Goal: Transaction & Acquisition: Subscribe to service/newsletter

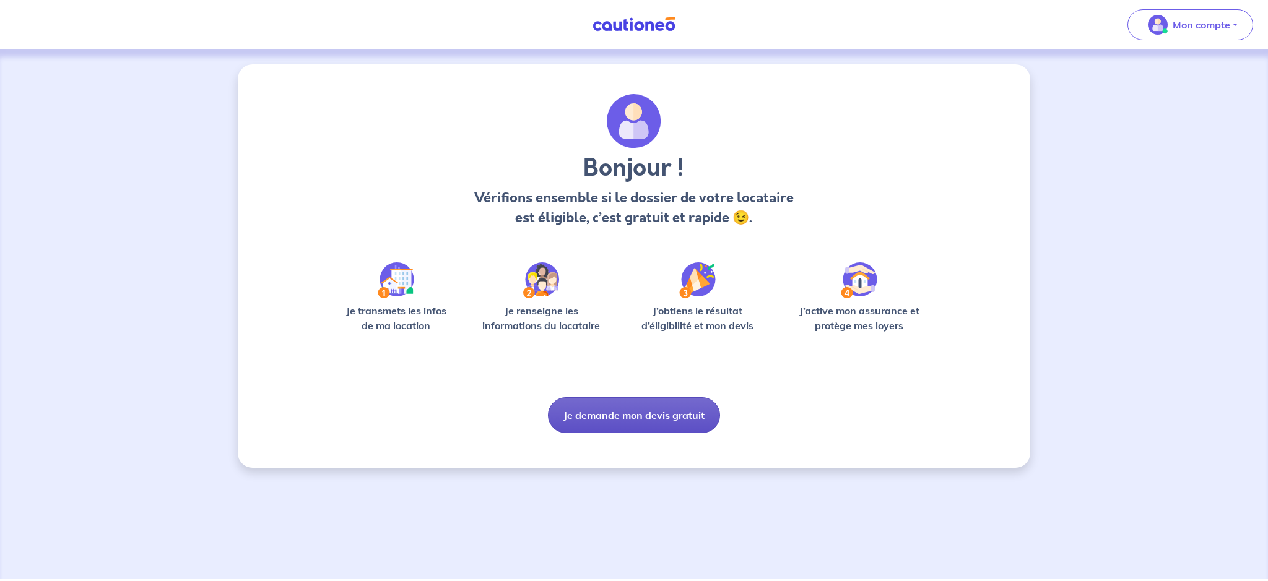
click at [633, 416] on button "Je demande mon devis gratuit" at bounding box center [634, 416] width 172 height 36
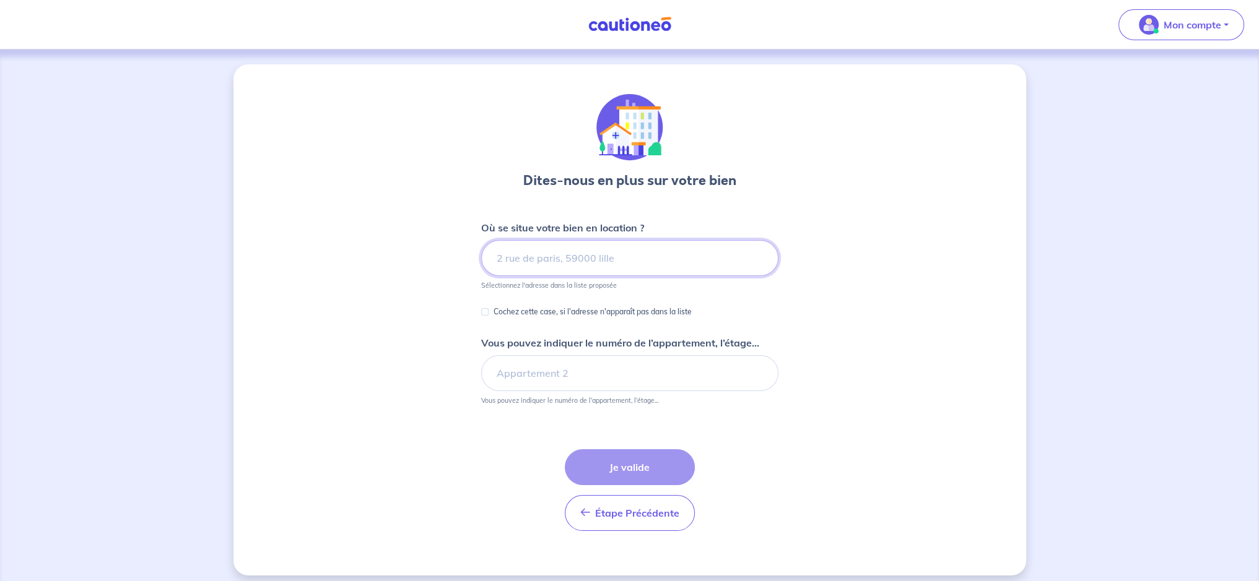
click at [578, 250] on input at bounding box center [629, 258] width 297 height 36
click at [1165, 21] on p "Mon compte" at bounding box center [1192, 24] width 58 height 15
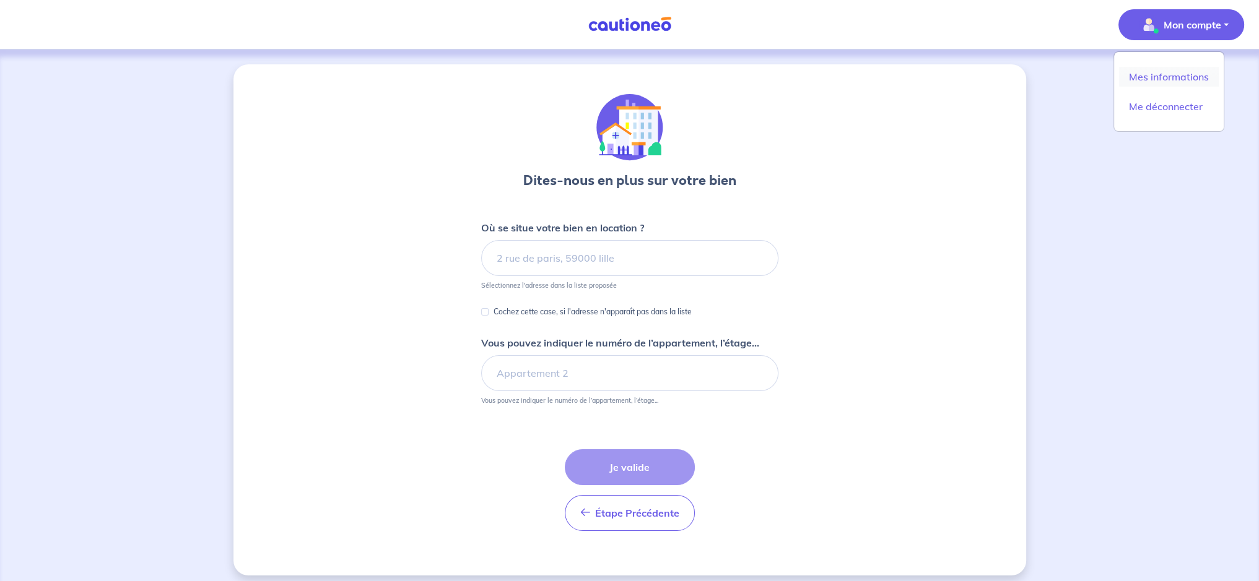
click at [1154, 72] on link "Mes informations" at bounding box center [1169, 77] width 100 height 20
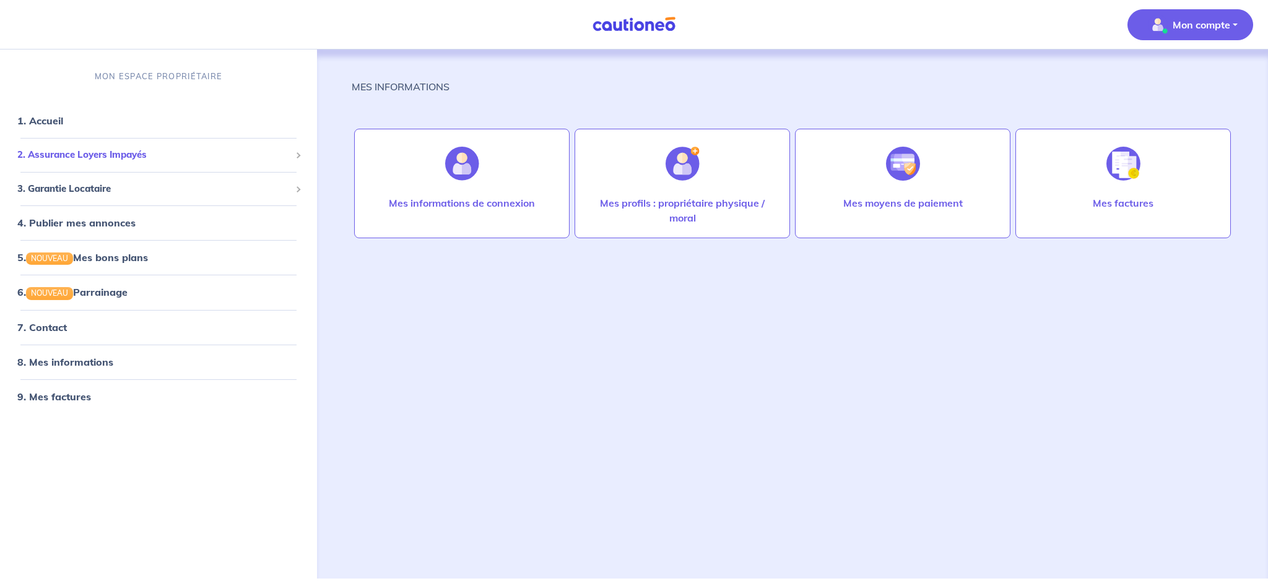
click at [117, 158] on span "2. Assurance Loyers Impayés" at bounding box center [153, 155] width 273 height 14
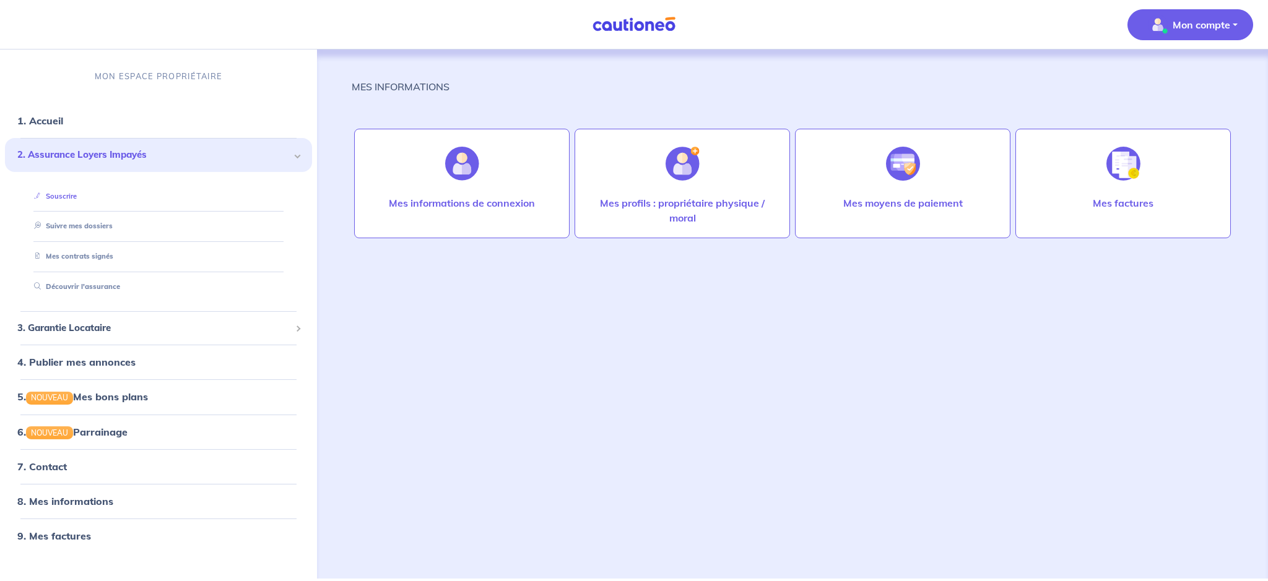
click at [77, 196] on link "Souscrire" at bounding box center [53, 196] width 48 height 9
click at [455, 181] on div at bounding box center [462, 164] width 54 height 64
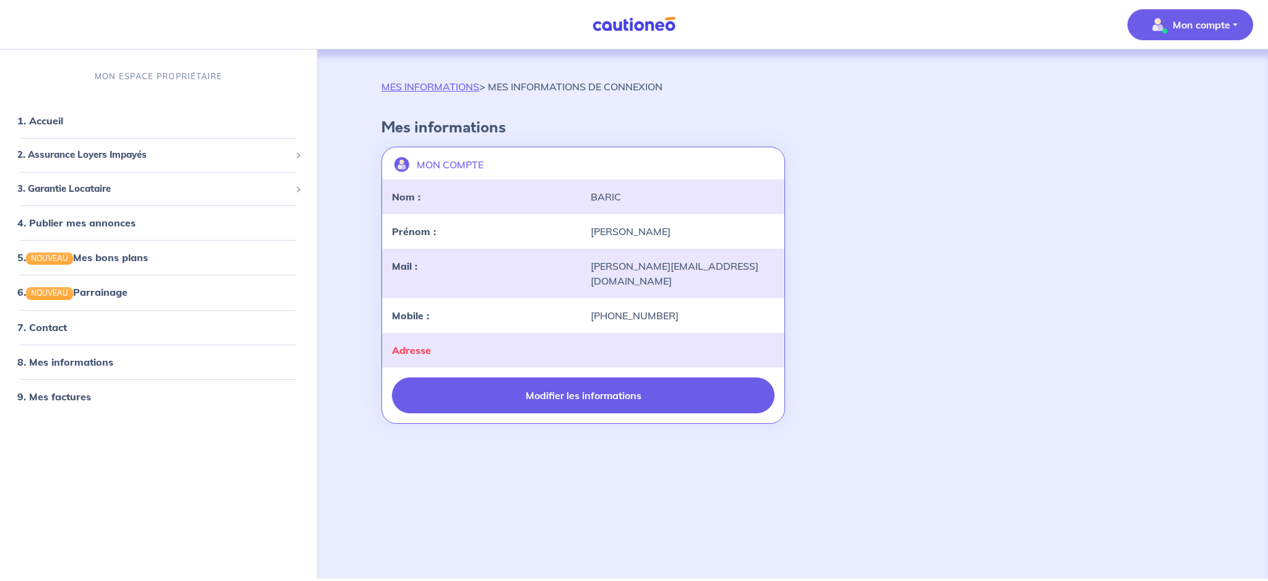
click at [485, 378] on button "Modifier les informations" at bounding box center [583, 396] width 383 height 36
select select "FR"
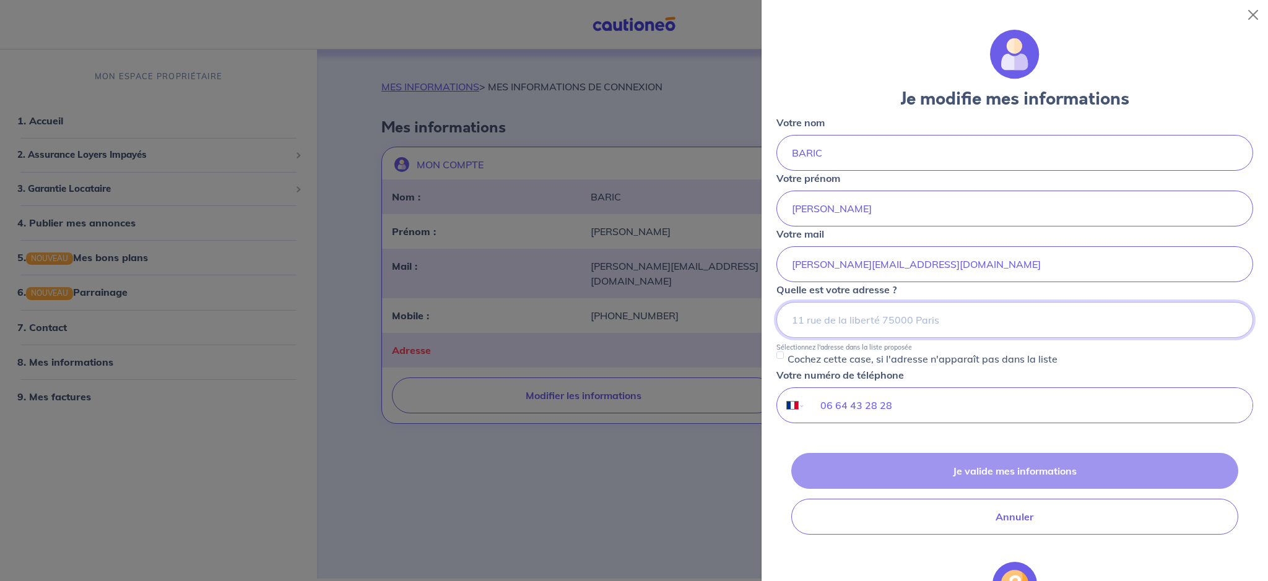
click at [856, 323] on input at bounding box center [1014, 320] width 477 height 36
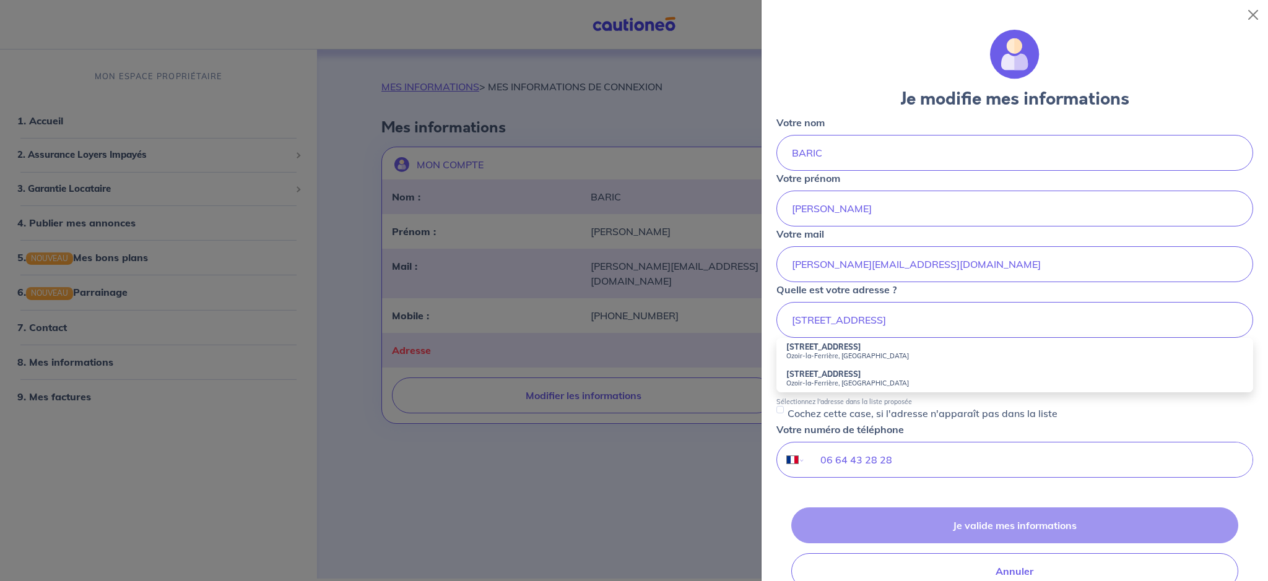
click at [821, 352] on small "Ozoir-la-Ferrière, [GEOGRAPHIC_DATA]" at bounding box center [1014, 356] width 457 height 9
type input "[STREET_ADDRESS]"
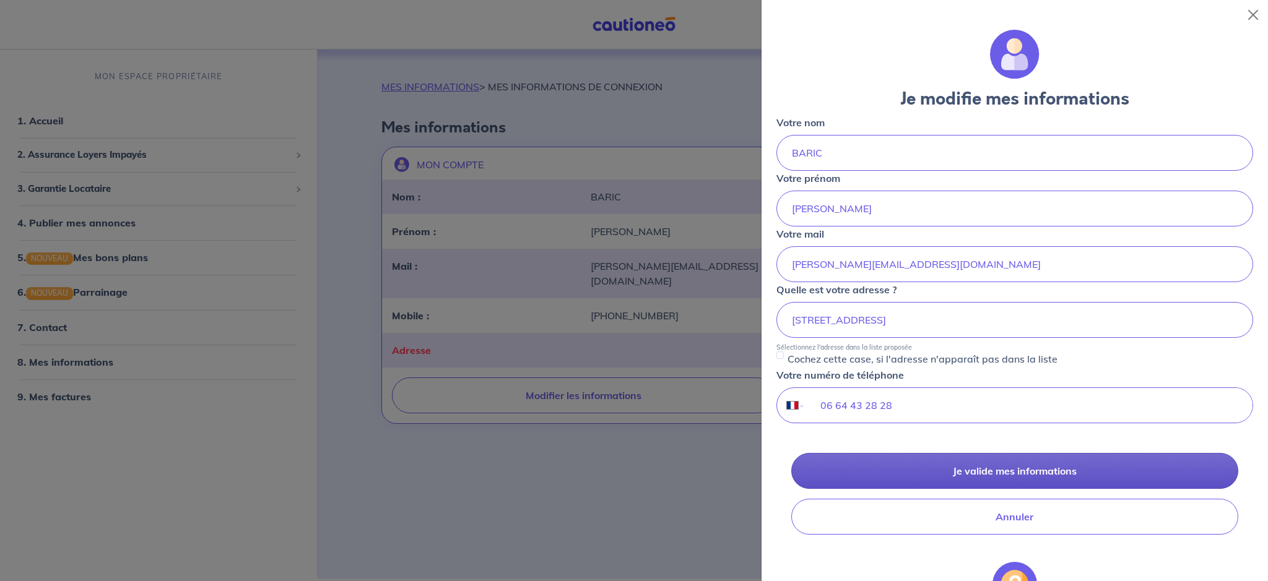
click at [969, 474] on button "Je valide mes informations" at bounding box center [1014, 471] width 447 height 36
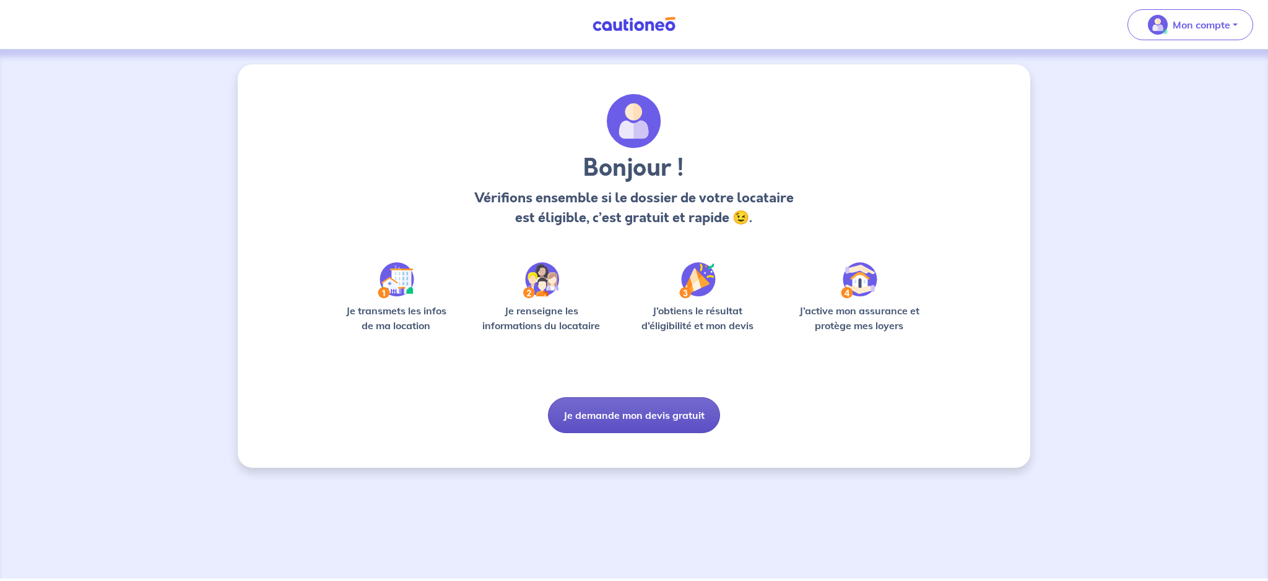
click at [633, 412] on button "Je demande mon devis gratuit" at bounding box center [634, 416] width 172 height 36
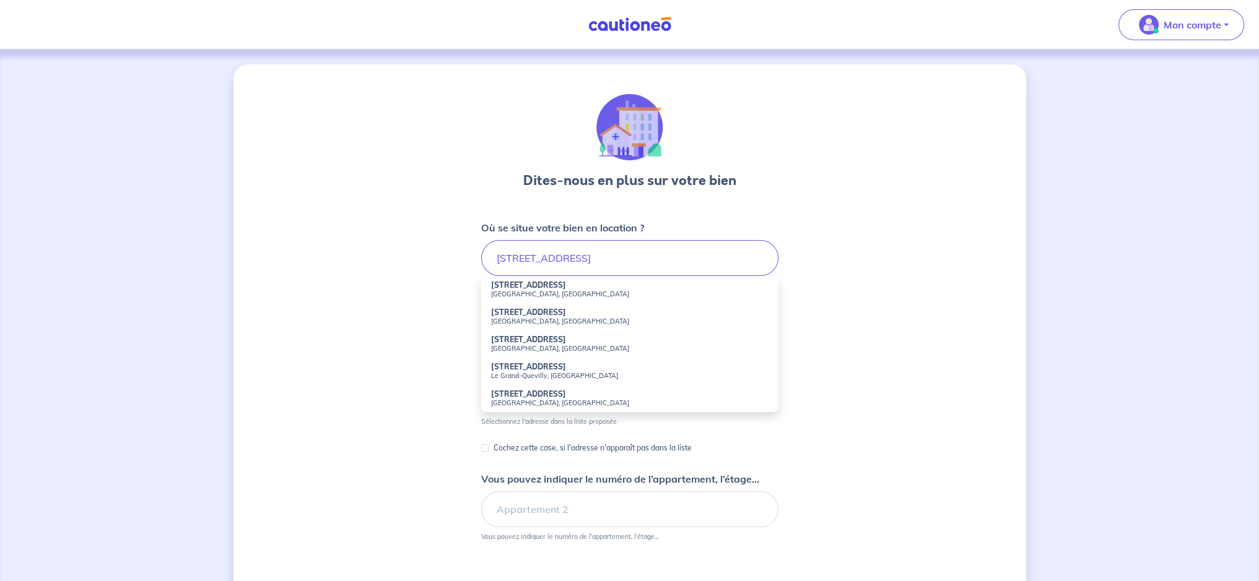
click at [566, 282] on strong "63 Boulevard de Stalingrad" at bounding box center [528, 284] width 75 height 9
type input "63 Boulevard de Stalingrad, Vitry-sur-Seine, France"
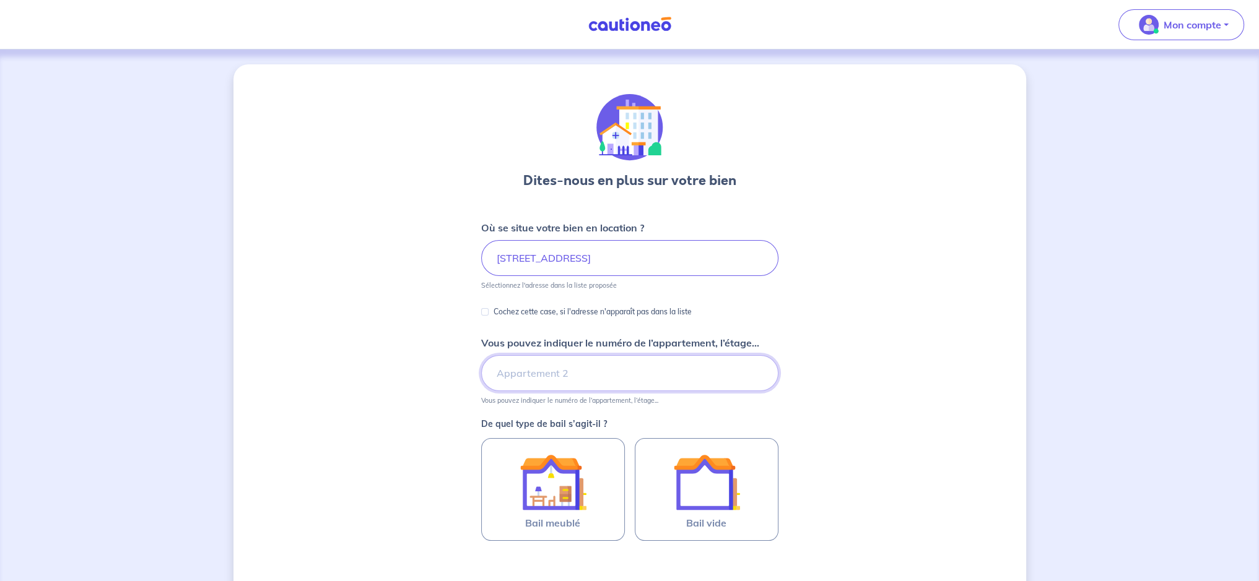
click at [518, 371] on input "Vous pouvez indiquer le numéro de l’appartement, l’étage..." at bounding box center [629, 373] width 297 height 36
type input "d"
click at [530, 369] on input "D42, 4 ème étage" at bounding box center [629, 373] width 297 height 36
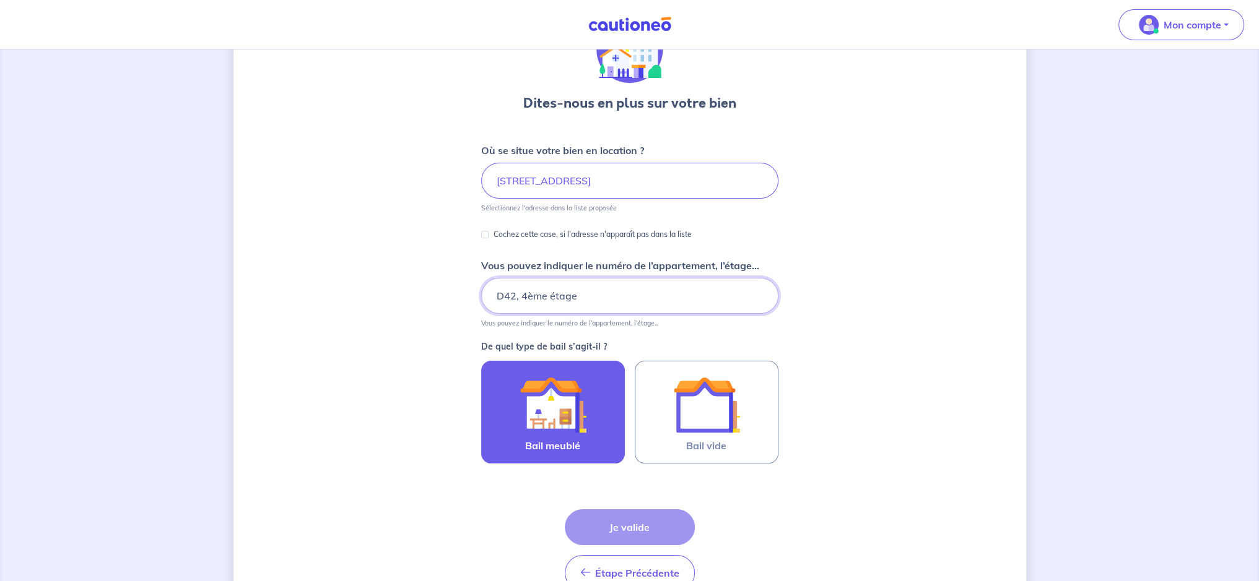
scroll to position [124, 0]
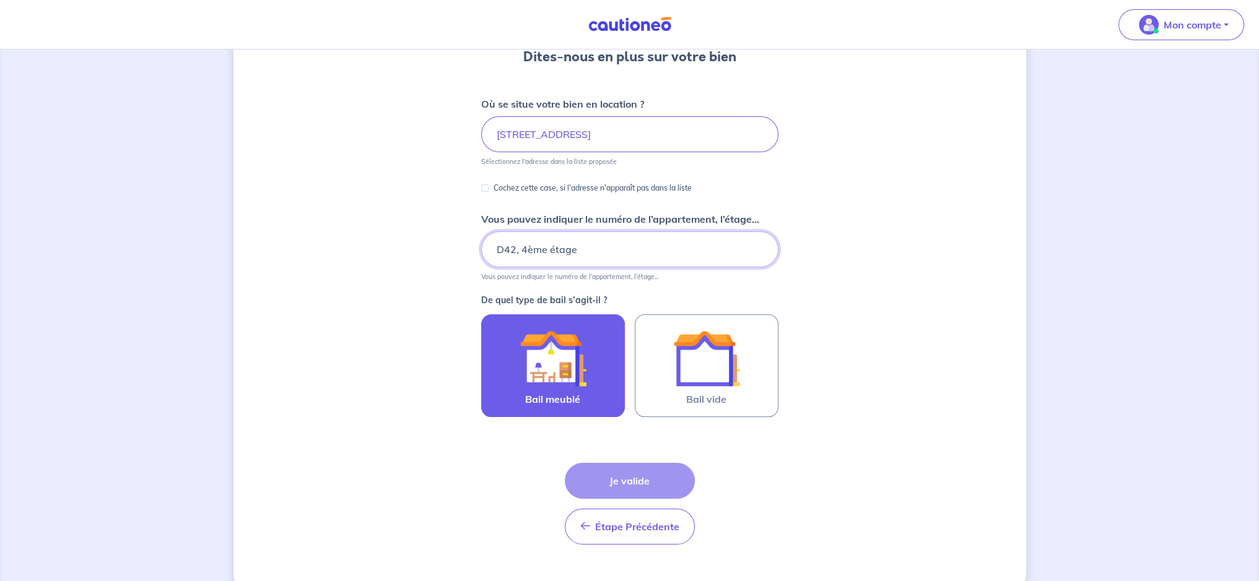
type input "D42, 4ème étage"
click at [554, 380] on img at bounding box center [552, 358] width 67 height 67
click at [0, 0] on input "Bail meublé" at bounding box center [0, 0] width 0 height 0
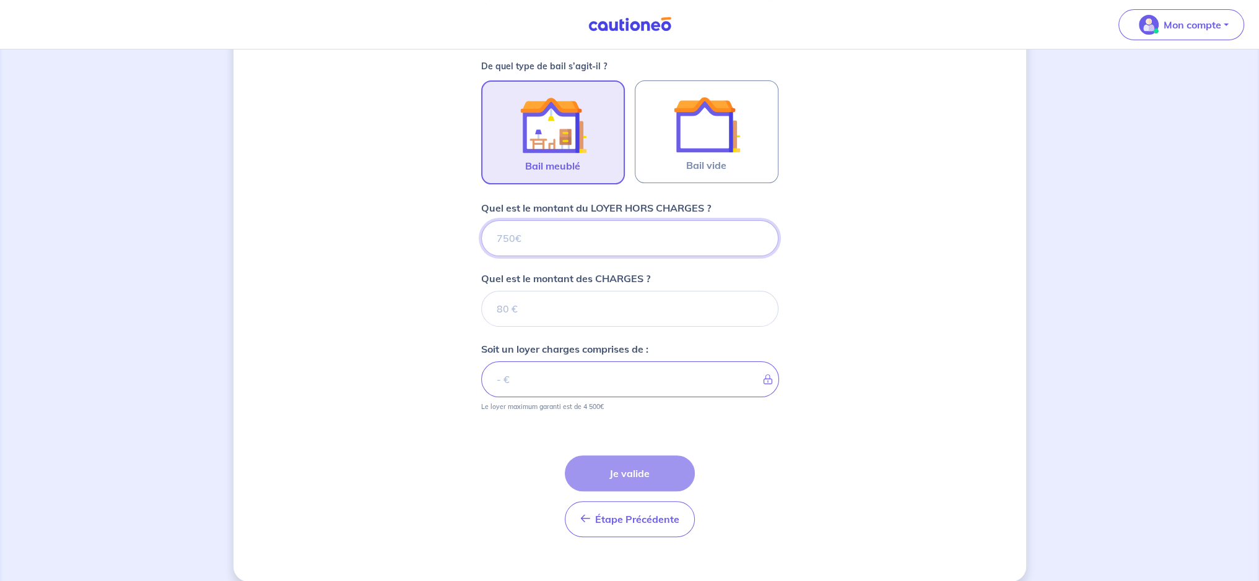
scroll to position [371, 0]
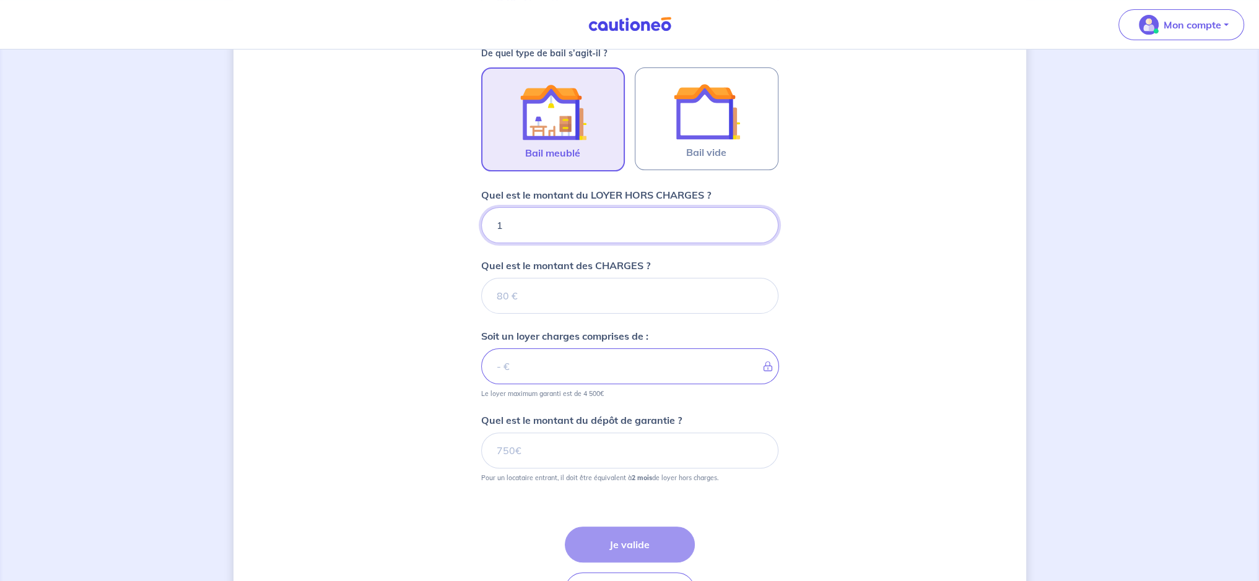
type input "16"
type input "163"
type input "1630"
click at [566, 292] on input "Quel est le montant des CHARGES ?" at bounding box center [629, 296] width 297 height 36
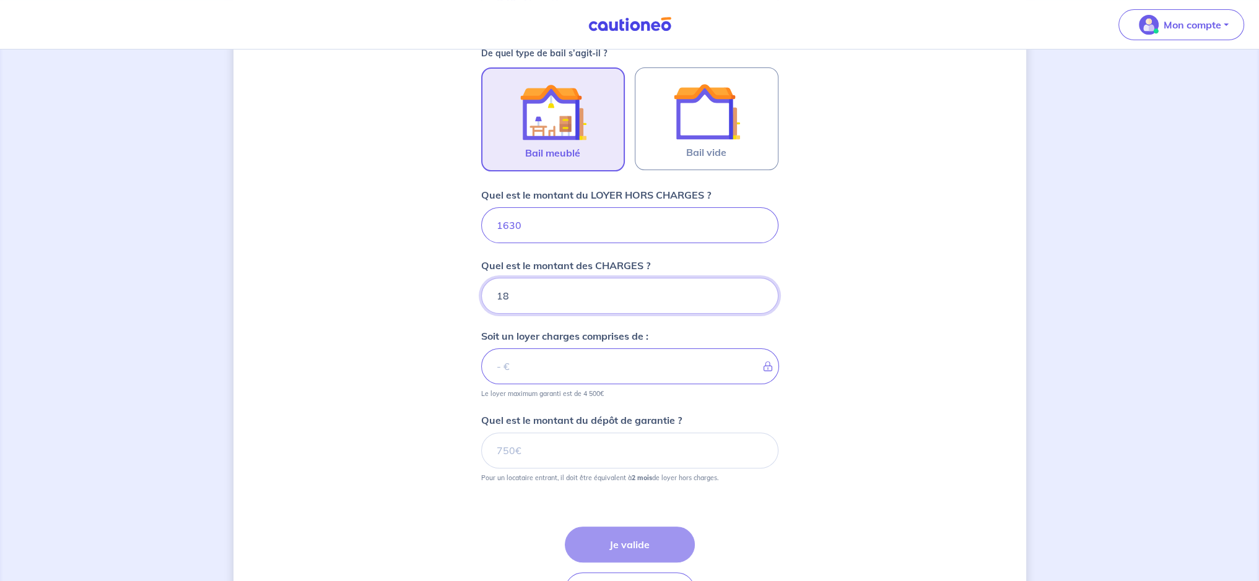
type input "185"
type input "1815"
type input "185"
click at [533, 437] on input "Quel est le montant du dépôt de garantie ?" at bounding box center [629, 451] width 297 height 36
type input "3260"
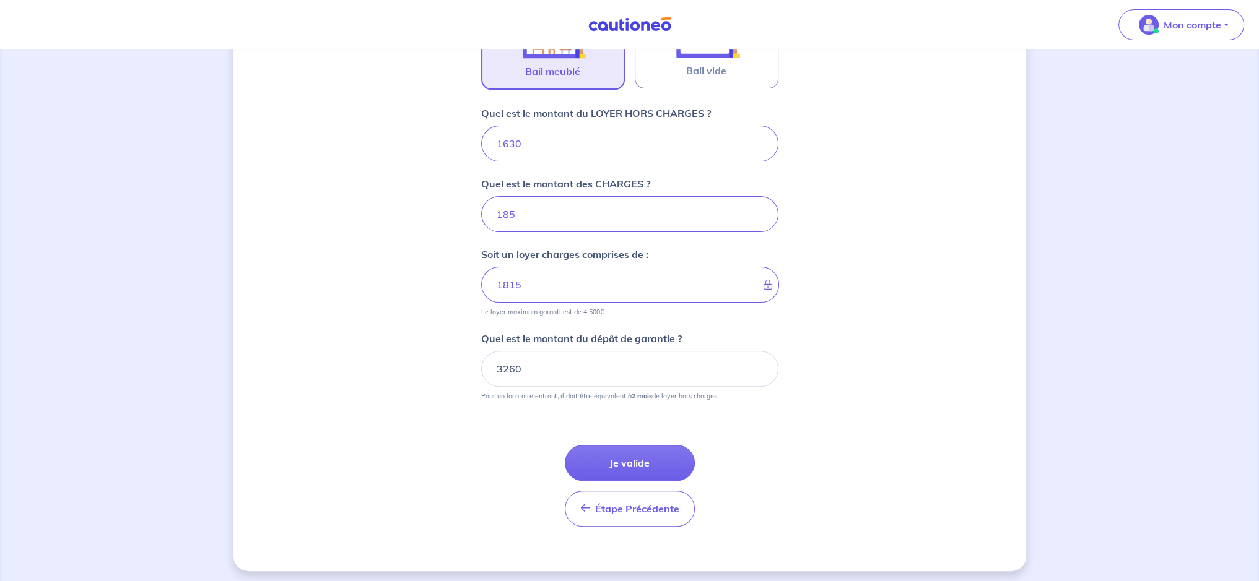
scroll to position [455, 0]
click at [609, 449] on button "Je valide" at bounding box center [630, 461] width 130 height 36
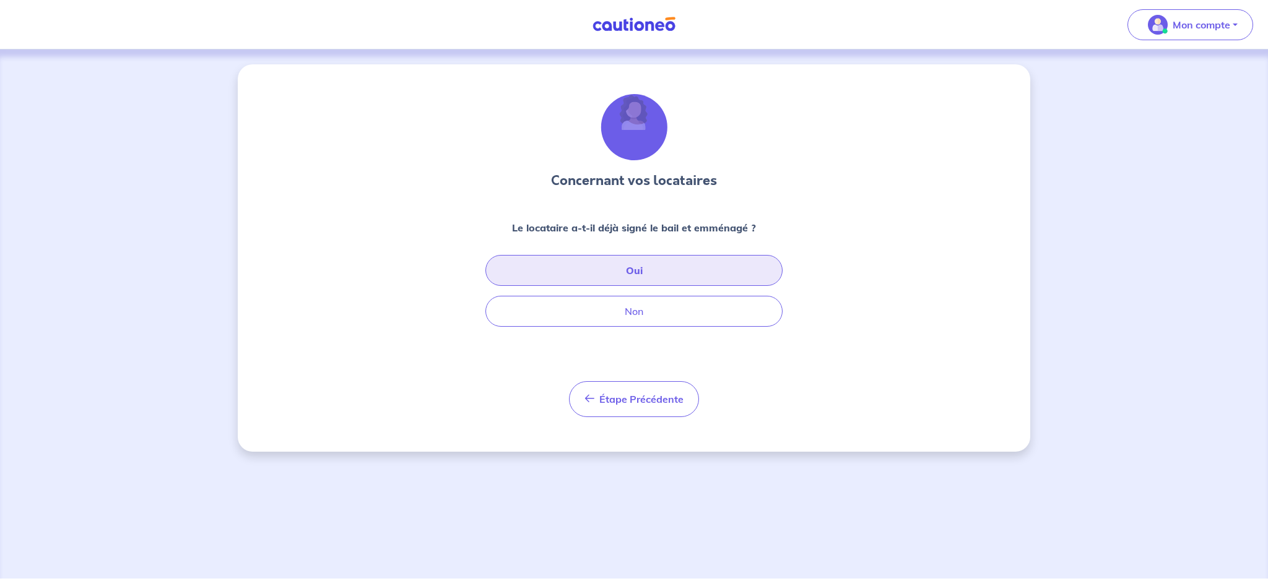
click at [625, 275] on button "Oui" at bounding box center [633, 270] width 297 height 31
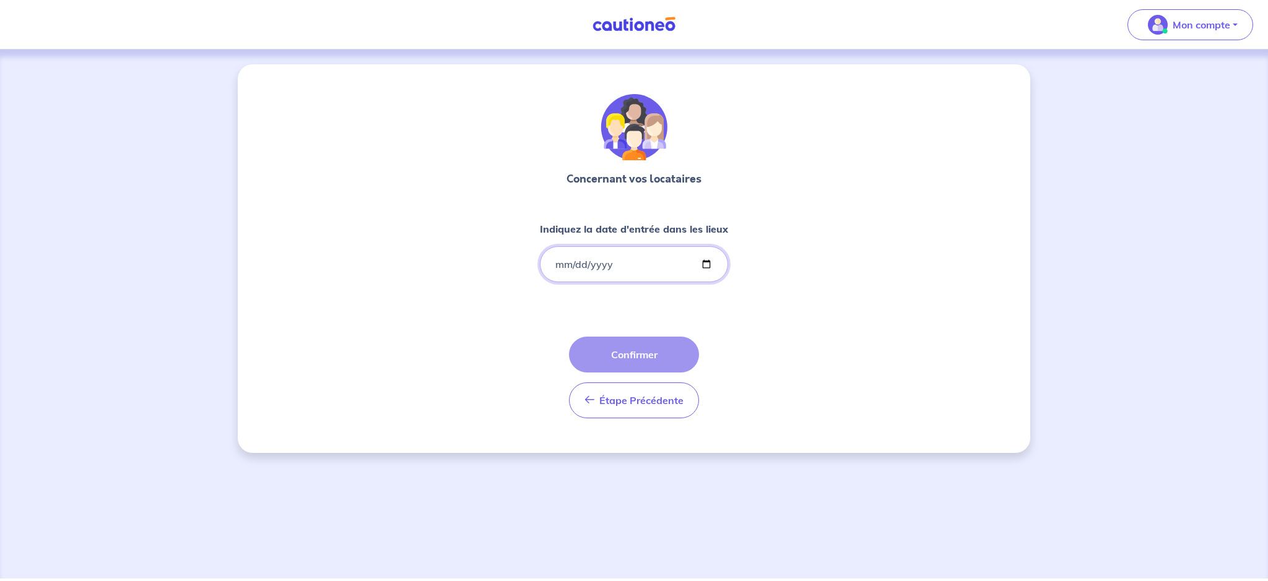
click at [609, 266] on input "Indiquez la date d'entrée dans les lieux" at bounding box center [634, 264] width 188 height 36
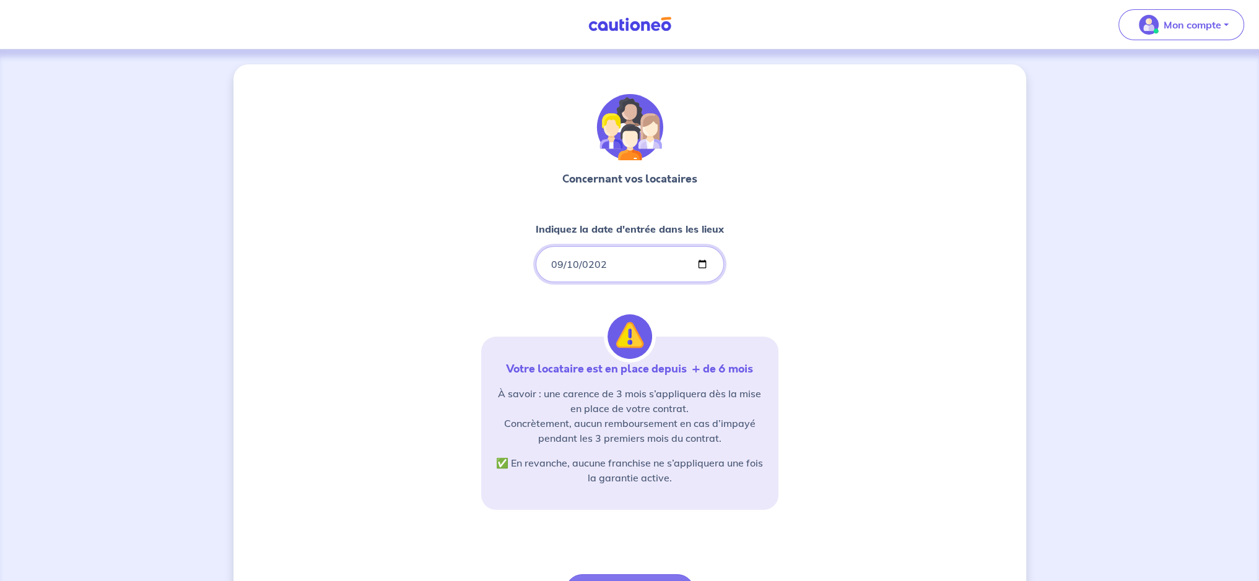
type input "2025-09-10"
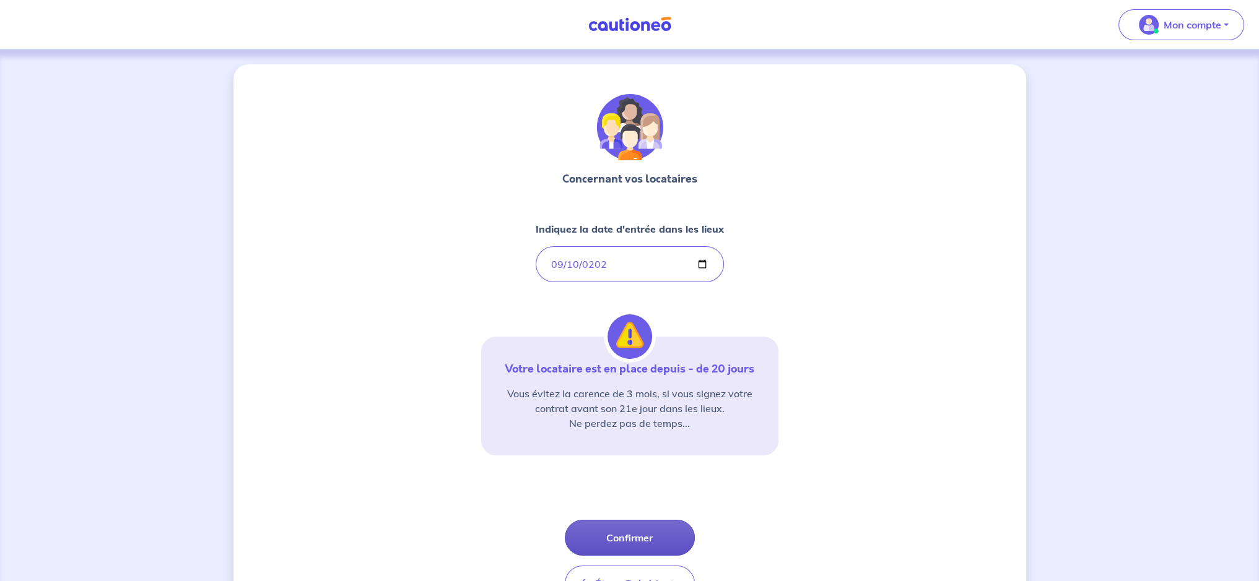
click at [607, 532] on button "Confirmer" at bounding box center [630, 538] width 130 height 36
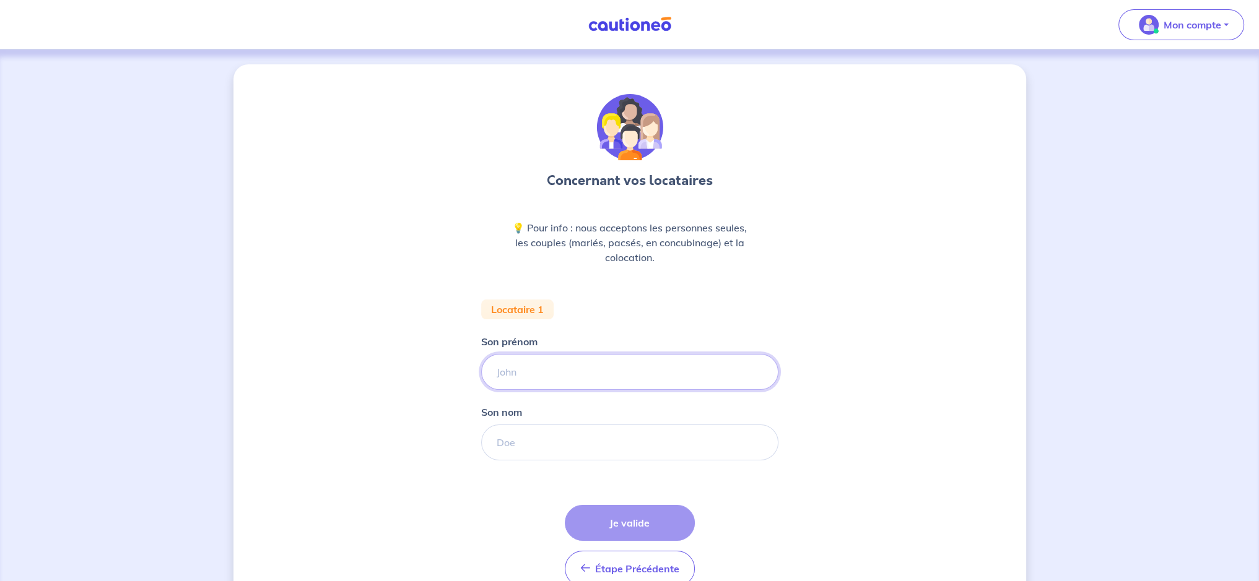
click at [528, 377] on input "Son prénom" at bounding box center [629, 372] width 297 height 36
type input "Fanta Samira"
click at [532, 440] on input "Son nom" at bounding box center [629, 443] width 297 height 36
type input "TRAORE"
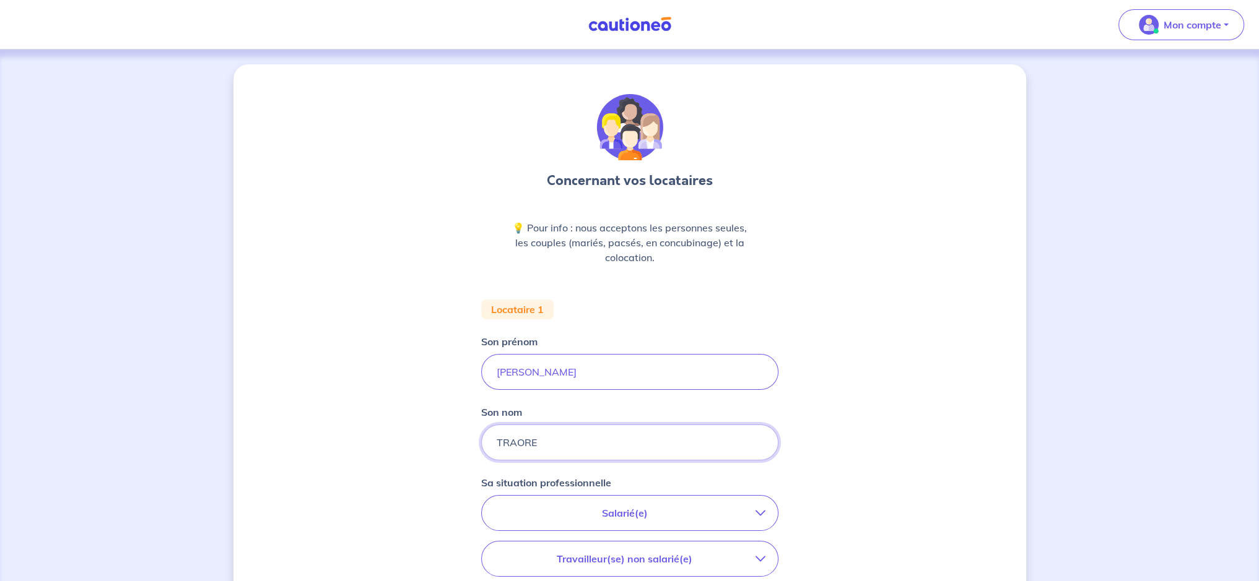
scroll to position [124, 0]
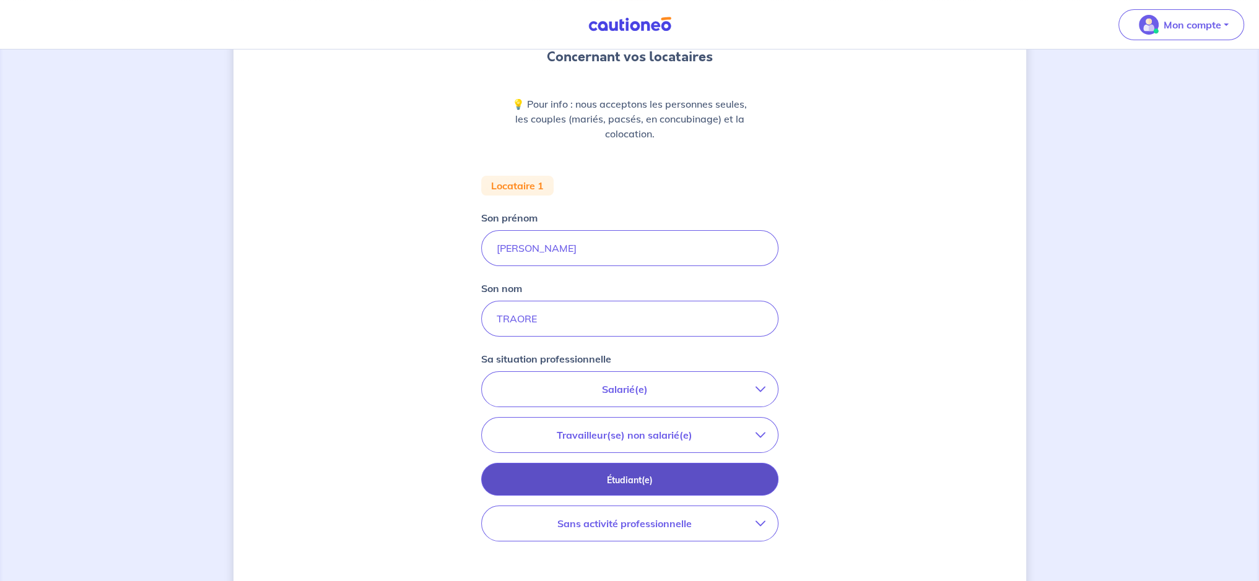
click at [654, 489] on button "Étudiant(e)" at bounding box center [629, 479] width 297 height 33
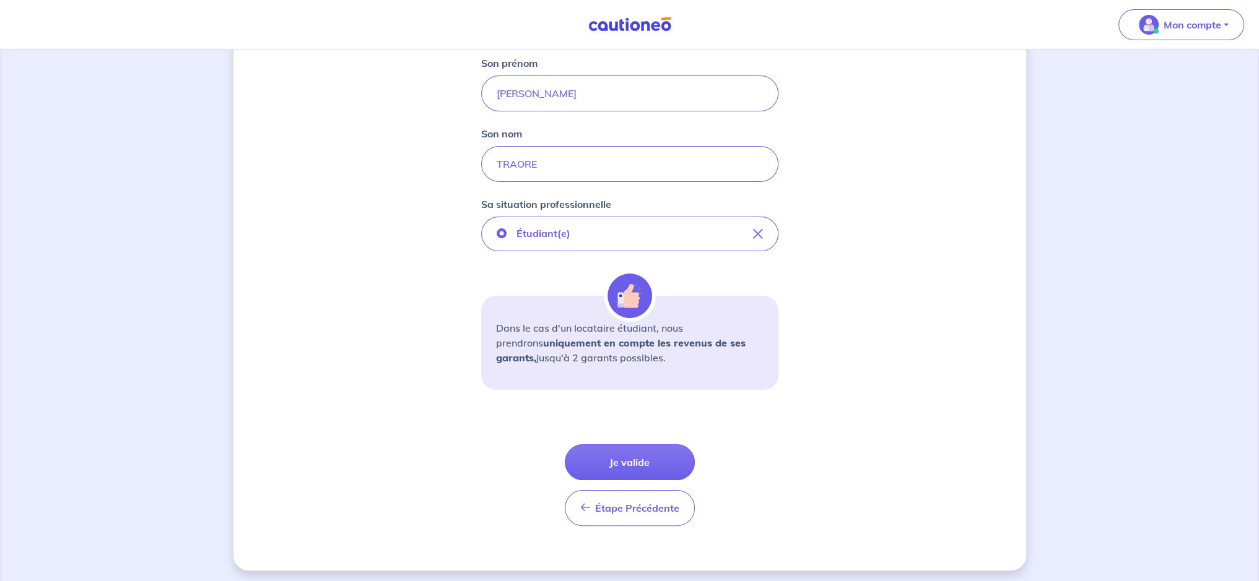
scroll to position [282, 0]
click at [651, 461] on button "Je valide" at bounding box center [630, 459] width 130 height 36
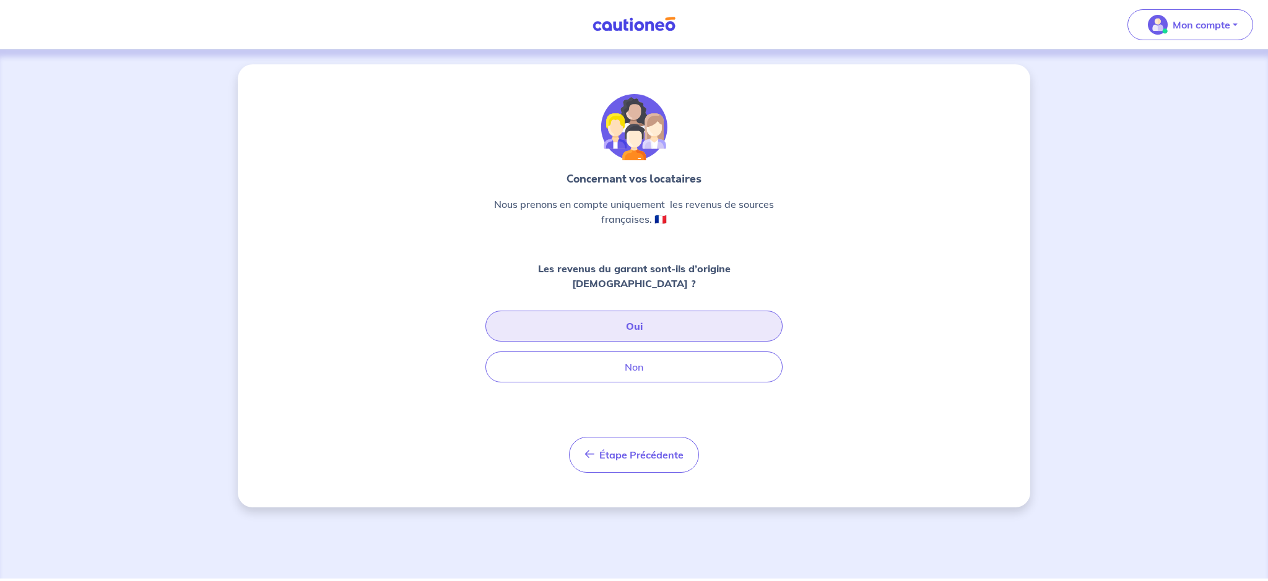
click at [679, 315] on button "Oui" at bounding box center [633, 326] width 297 height 31
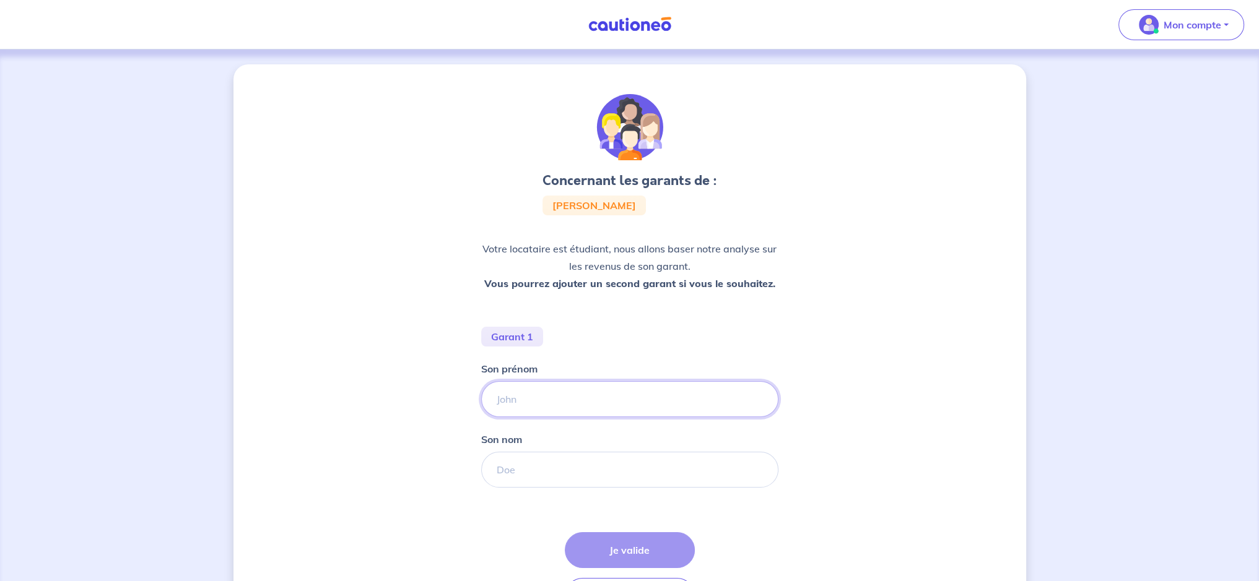
click at [573, 399] on input "Son prénom" at bounding box center [629, 399] width 297 height 36
type input "Yao Arsene"
click at [569, 472] on input "Son nom" at bounding box center [629, 470] width 297 height 36
type input "N GUESSAN"
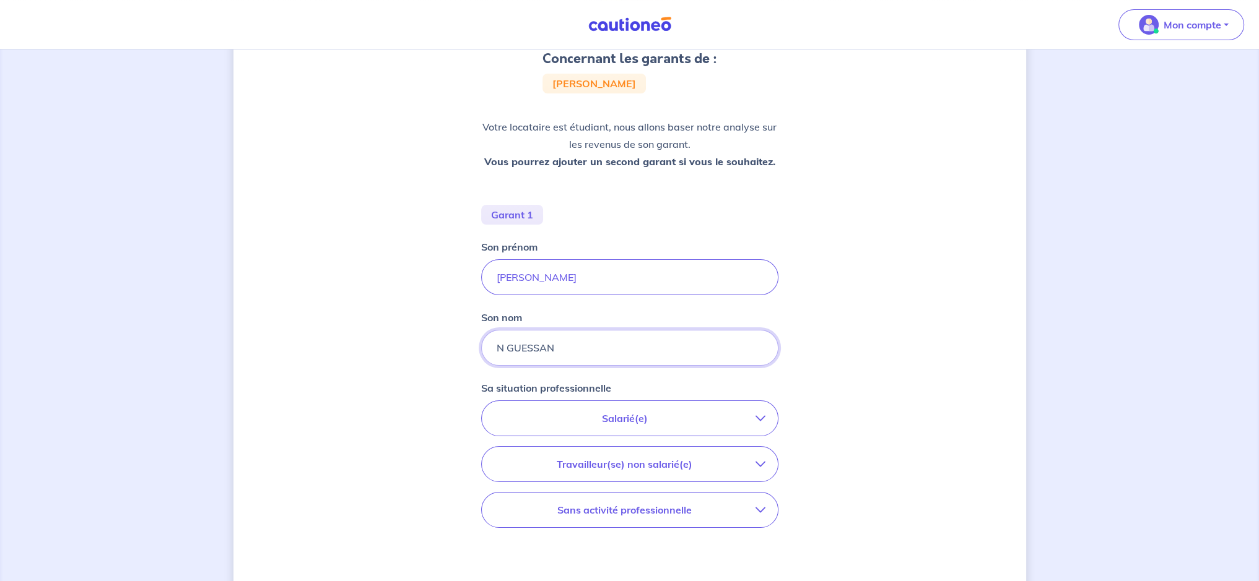
scroll to position [124, 0]
click at [656, 420] on p "Salarié(e)" at bounding box center [624, 416] width 261 height 15
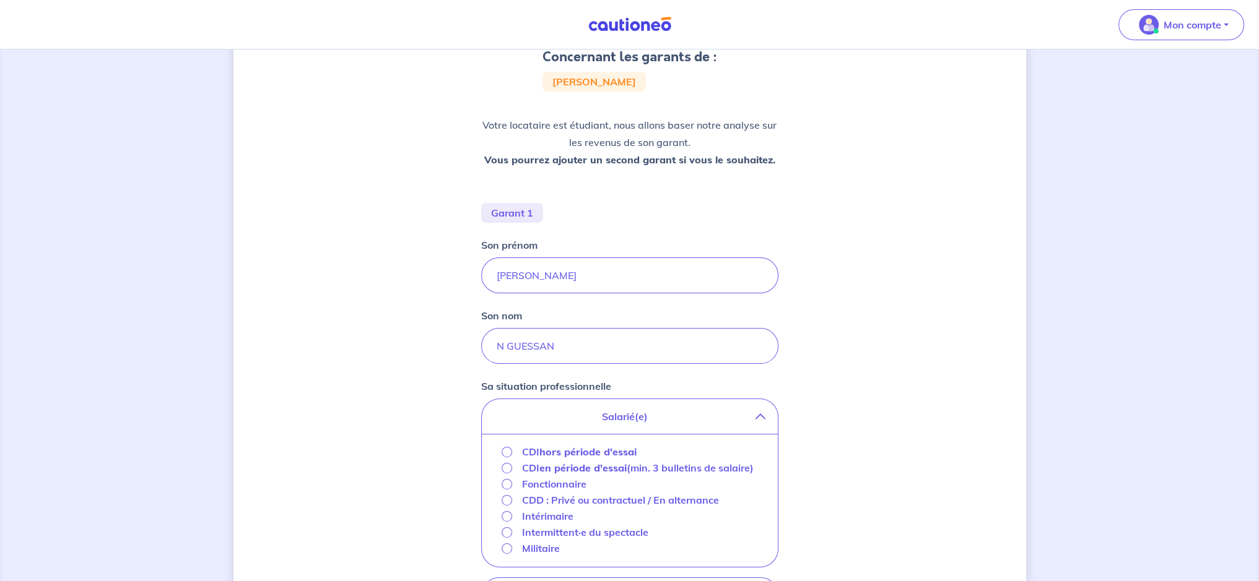
click at [591, 452] on strong "hors période d'essai" at bounding box center [587, 452] width 97 height 12
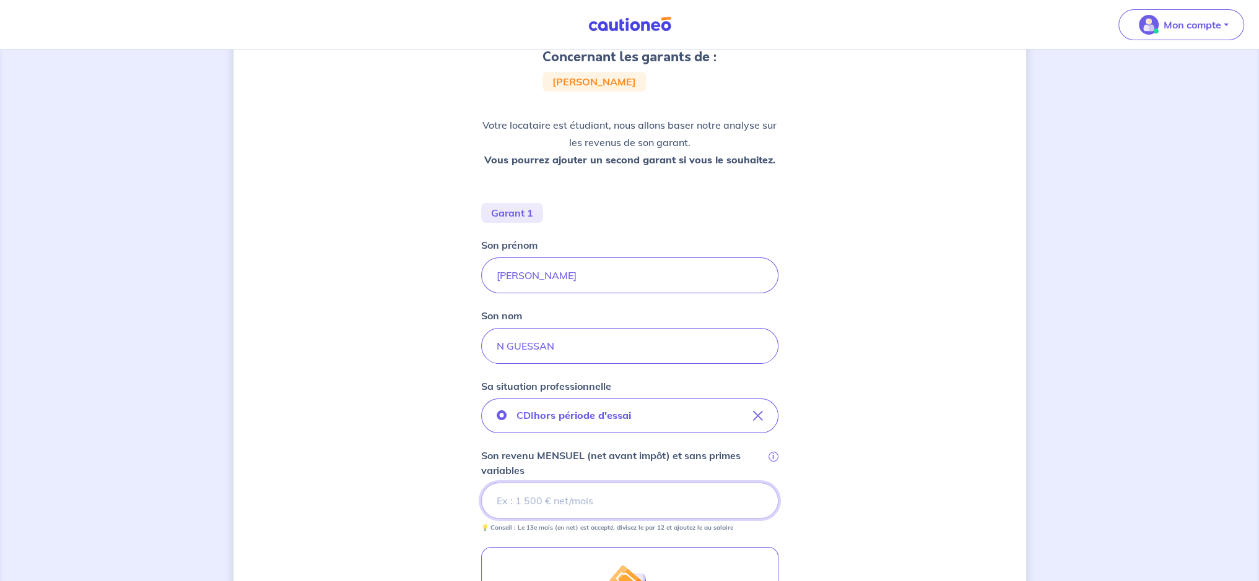
click at [507, 497] on input "Son revenu MENSUEL (net avant impôt) et sans primes variables i" at bounding box center [629, 501] width 297 height 36
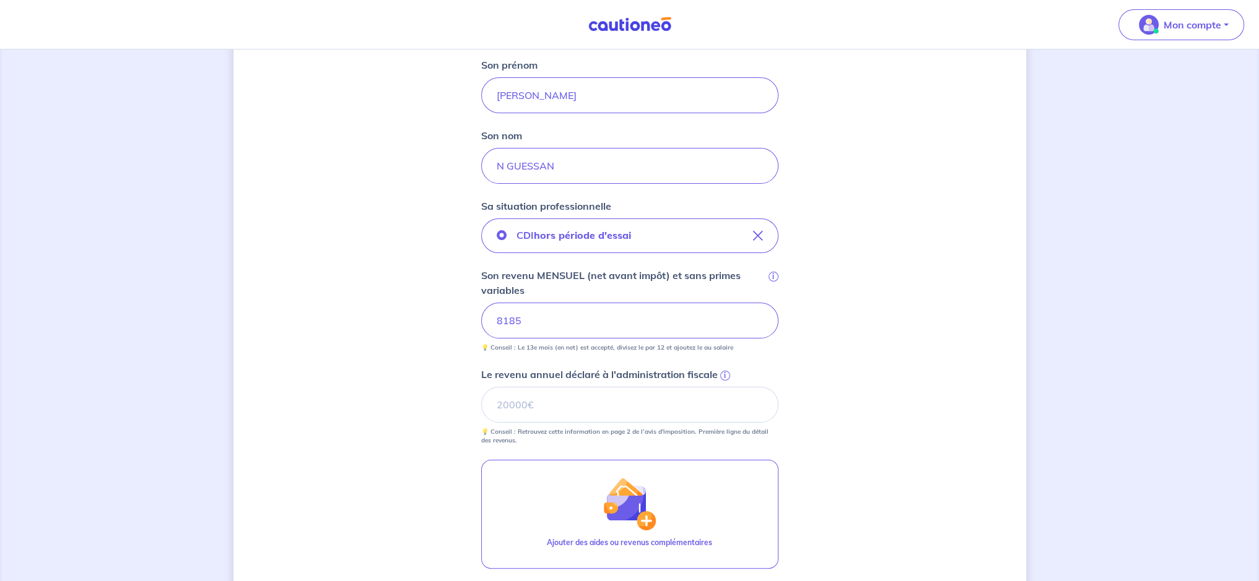
scroll to position [310, 0]
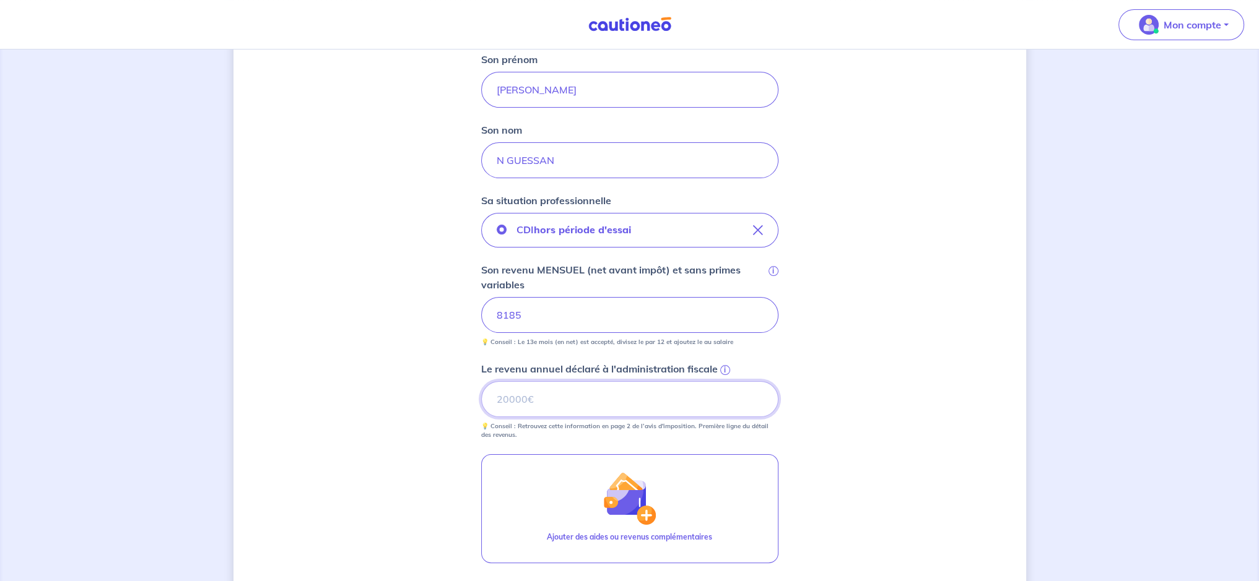
click at [572, 398] on input "Le revenu annuel déclaré à l'administration fiscale i" at bounding box center [629, 399] width 297 height 36
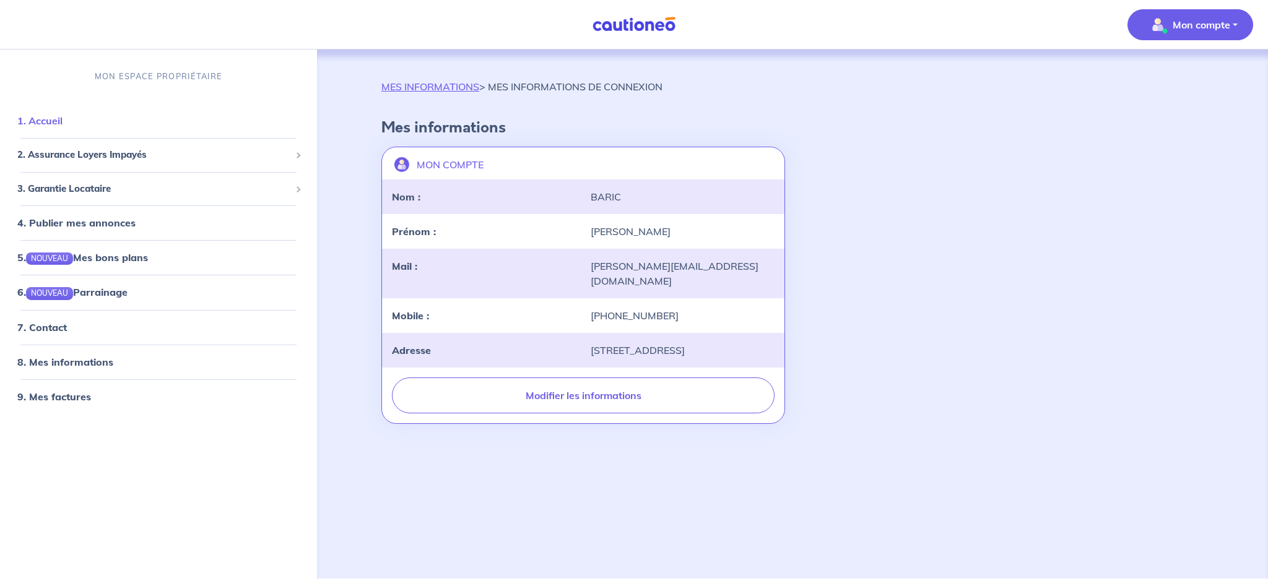
click at [55, 124] on link "1. Accueil" at bounding box center [39, 121] width 45 height 12
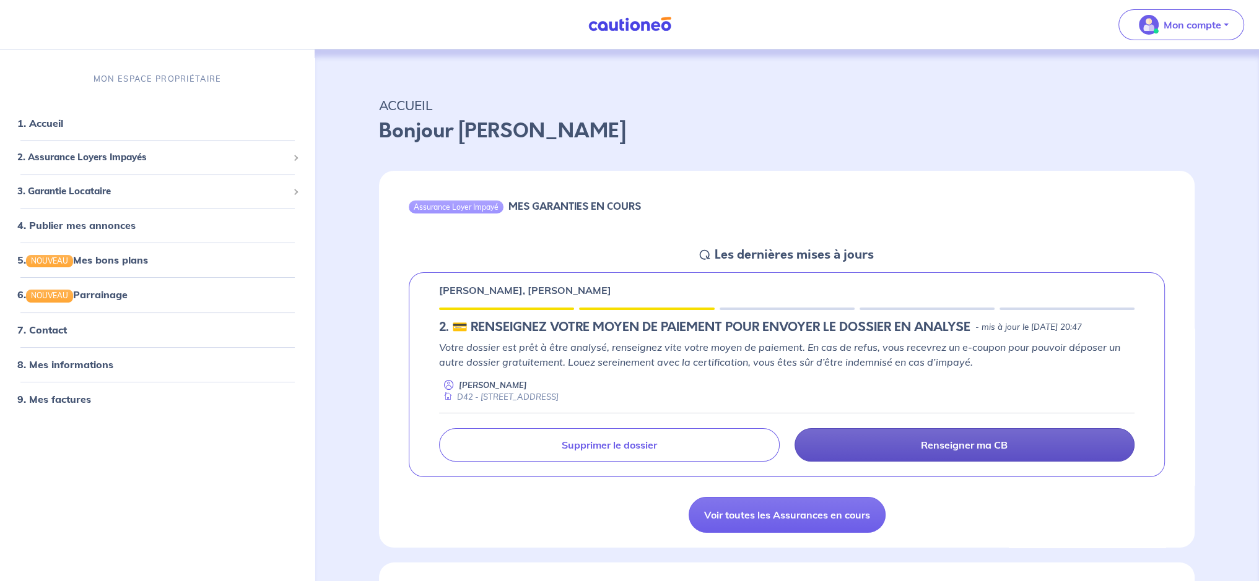
click at [890, 446] on link "Renseigner ma CB" at bounding box center [964, 444] width 340 height 33
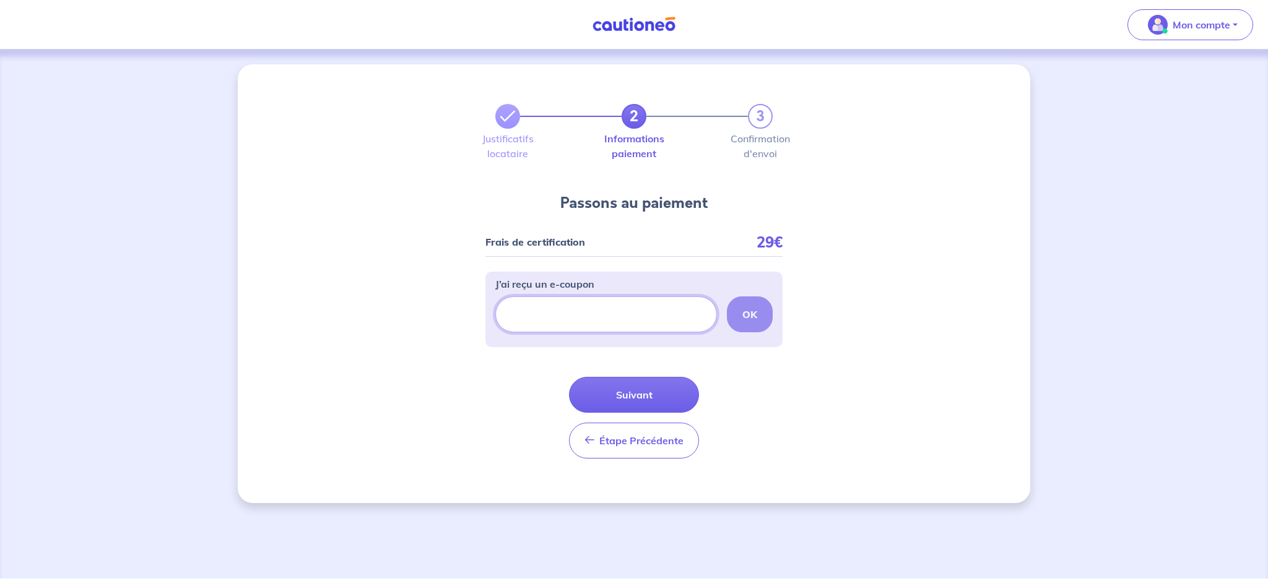
click at [670, 319] on input "J’ai reçu un e-coupon" at bounding box center [606, 315] width 222 height 36
click at [664, 399] on button "Suivant" at bounding box center [634, 395] width 130 height 36
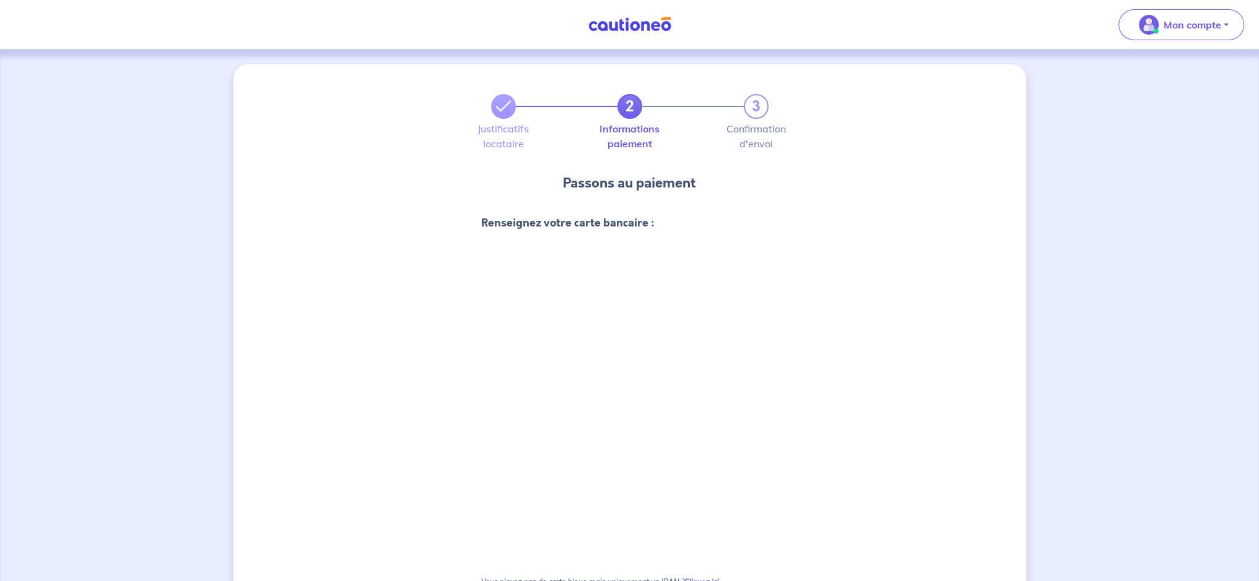
drag, startPoint x: 1137, startPoint y: 447, endPoint x: 1115, endPoint y: 448, distance: 22.3
click at [1131, 448] on div "2 3 Justificatifs locataire Informations paiement Confirmation d'envoi Passons …" at bounding box center [629, 456] width 1259 height 812
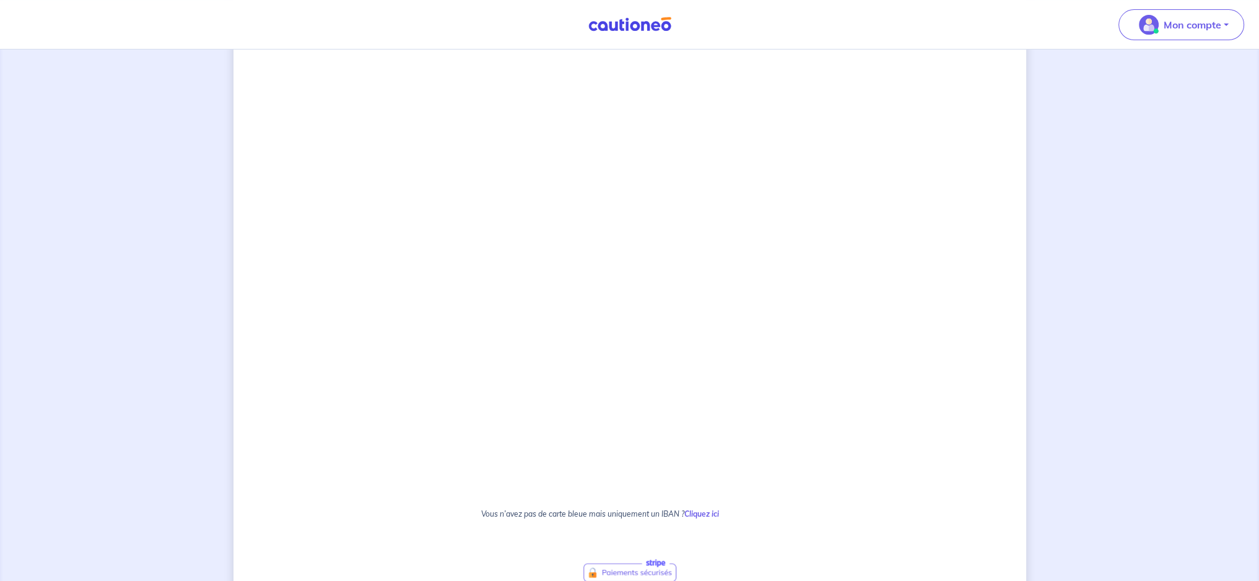
scroll to position [382, 0]
click at [482, 501] on p "Vous n’avez pas de carte bleue mais uniquement un IBAN ? Cliquez ici" at bounding box center [629, 507] width 297 height 19
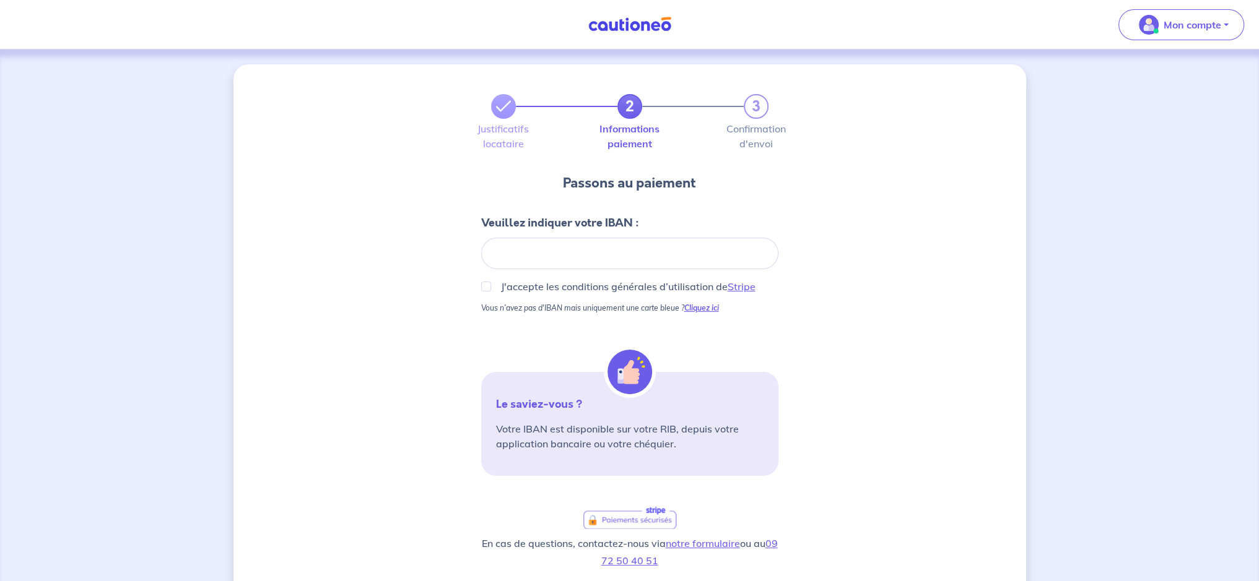
click at [702, 306] on strong "Cliquez ici" at bounding box center [701, 307] width 35 height 9
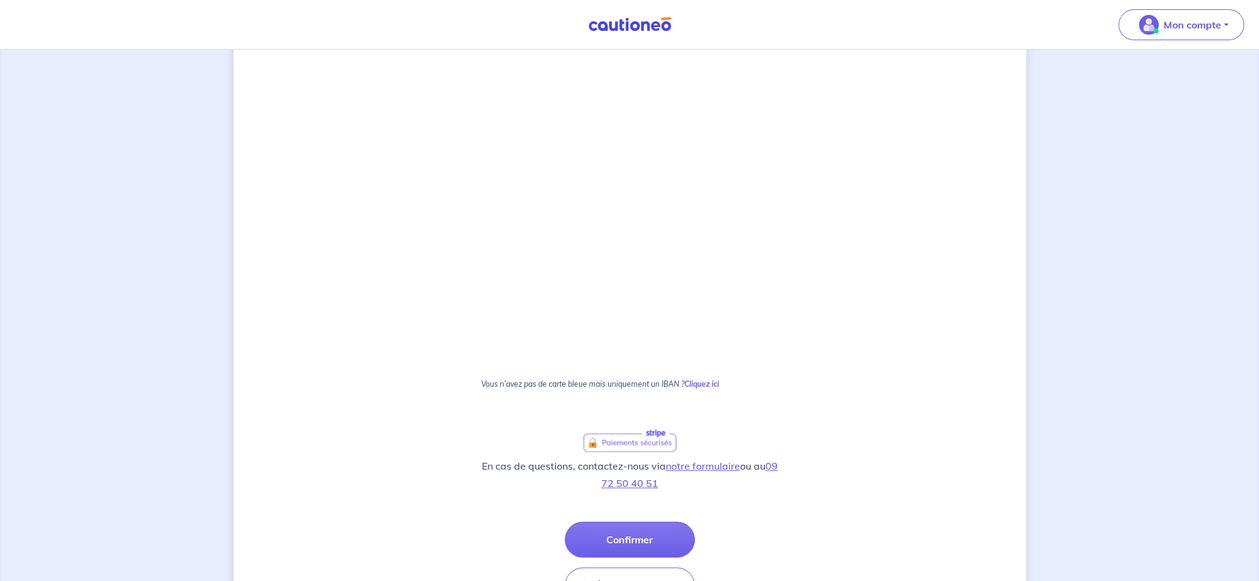
scroll to position [506, 0]
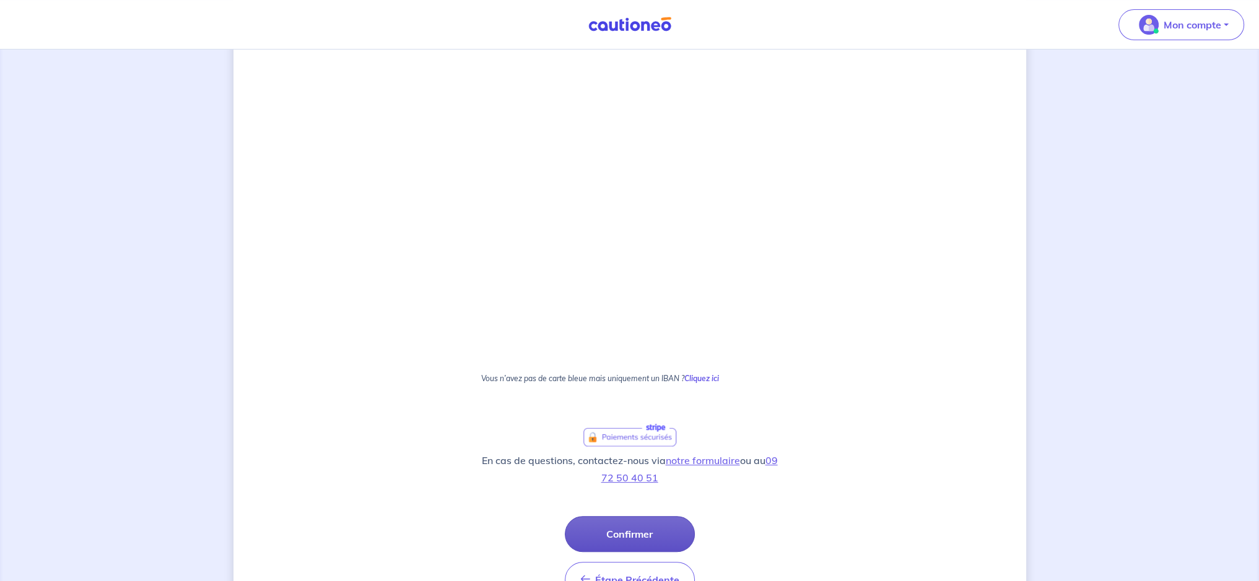
click at [607, 529] on button "Confirmer" at bounding box center [630, 534] width 130 height 36
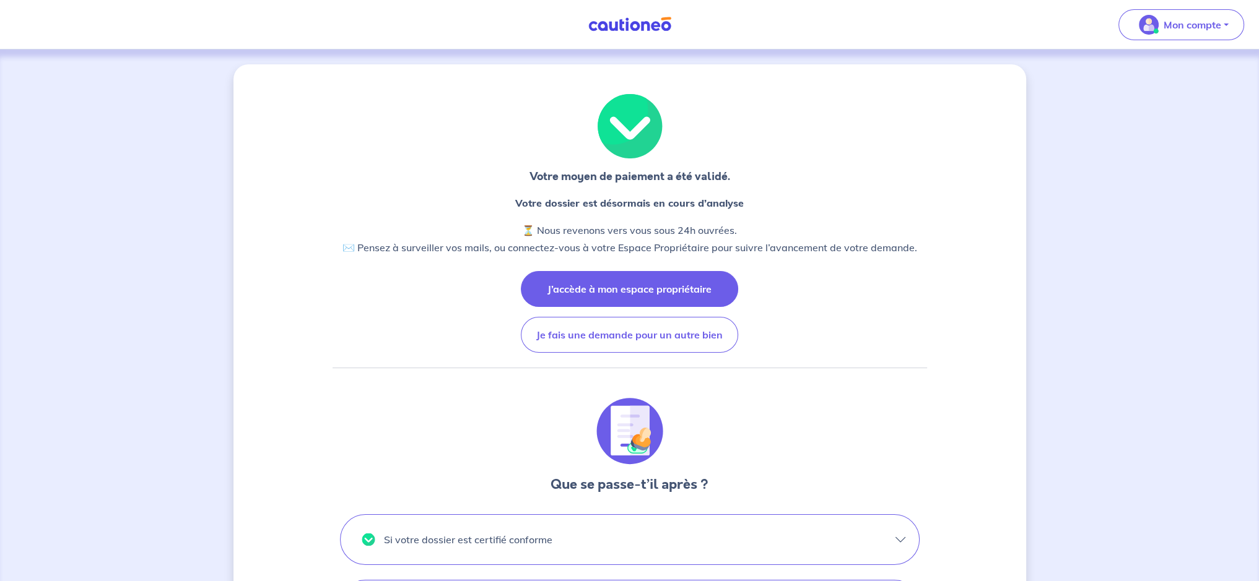
click at [593, 287] on button "J’accède à mon espace propriétaire" at bounding box center [629, 289] width 217 height 36
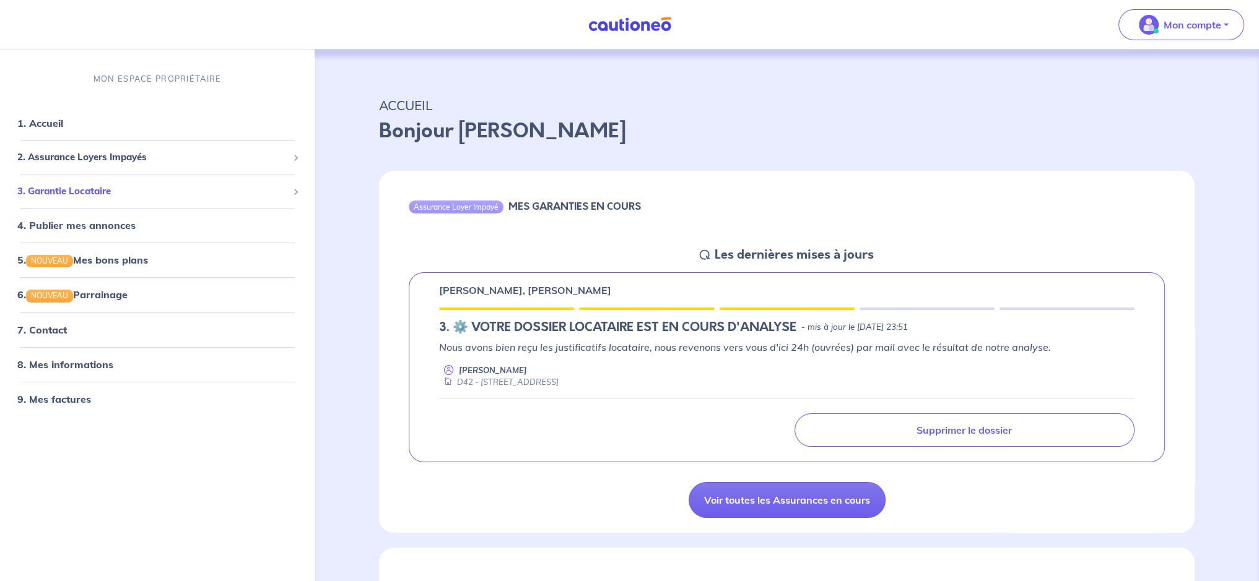
click at [111, 188] on span "3. Garantie Locataire" at bounding box center [152, 192] width 271 height 14
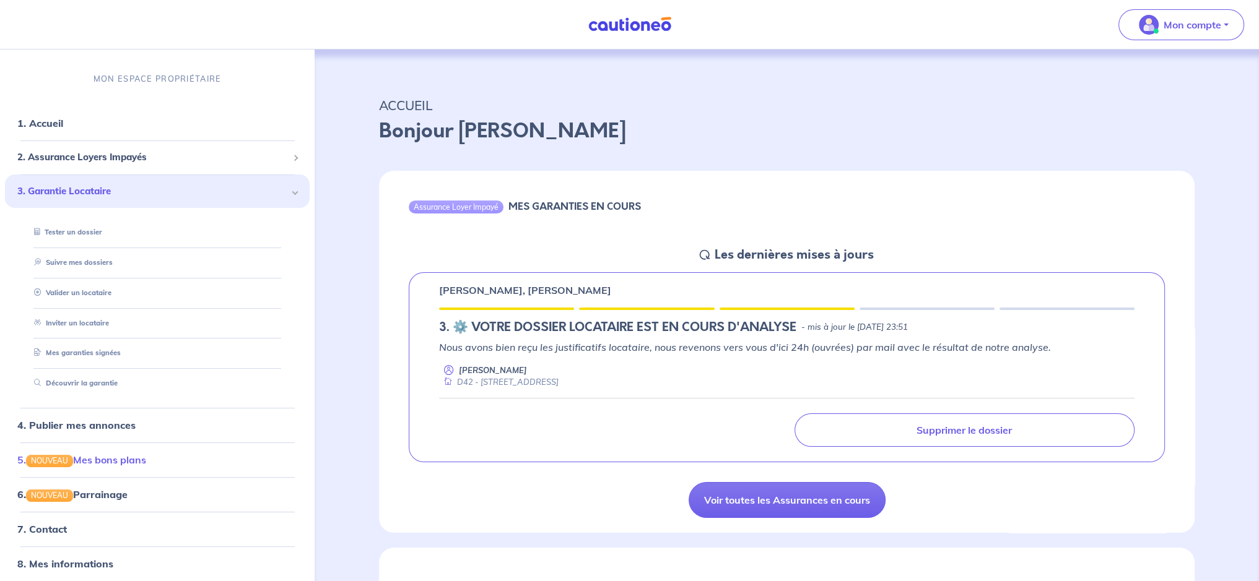
click at [96, 458] on link "5. NOUVEAU Mes bons plans" at bounding box center [81, 460] width 129 height 12
